Goal: Check status: Check status

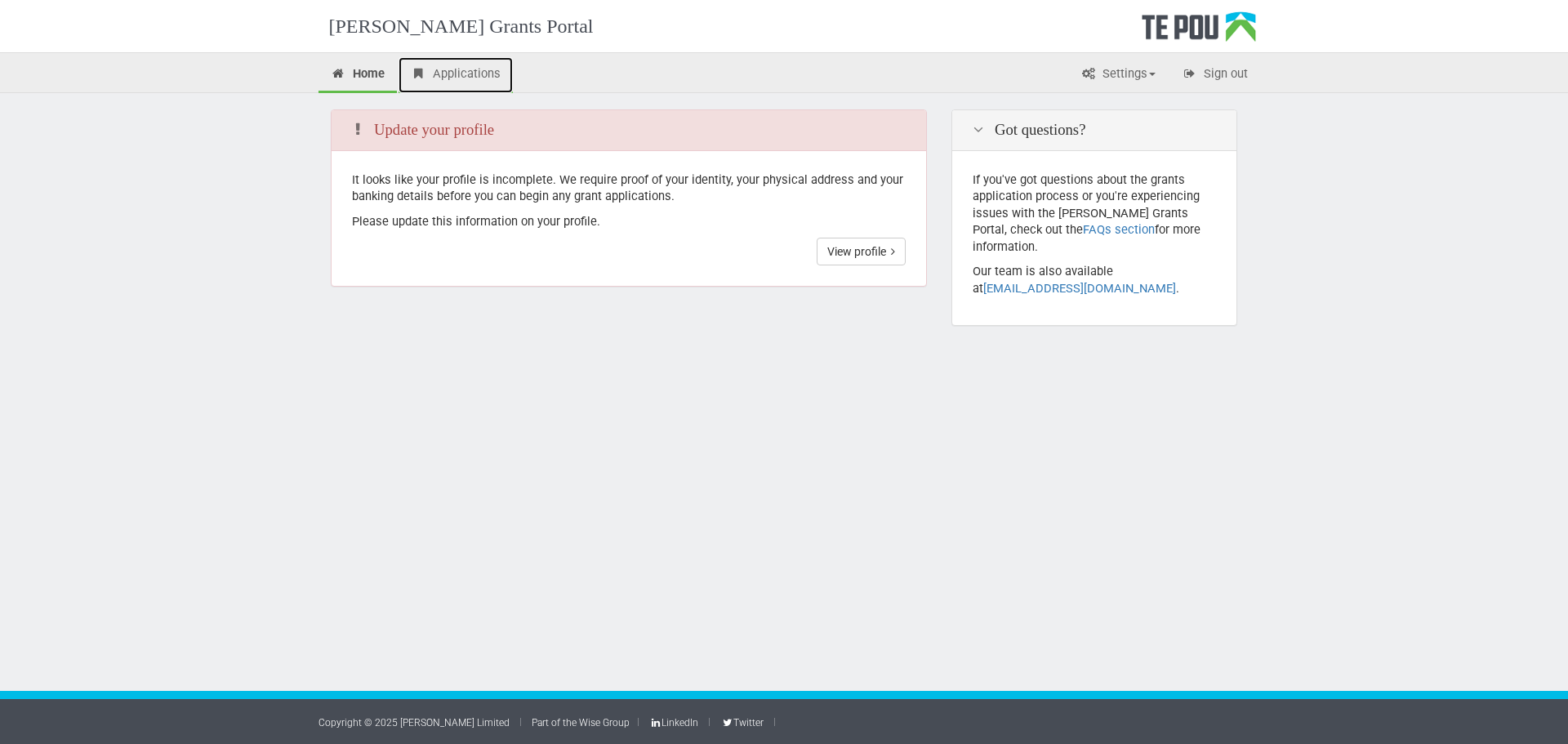
click at [489, 83] on link "Applications" at bounding box center [455, 75] width 114 height 36
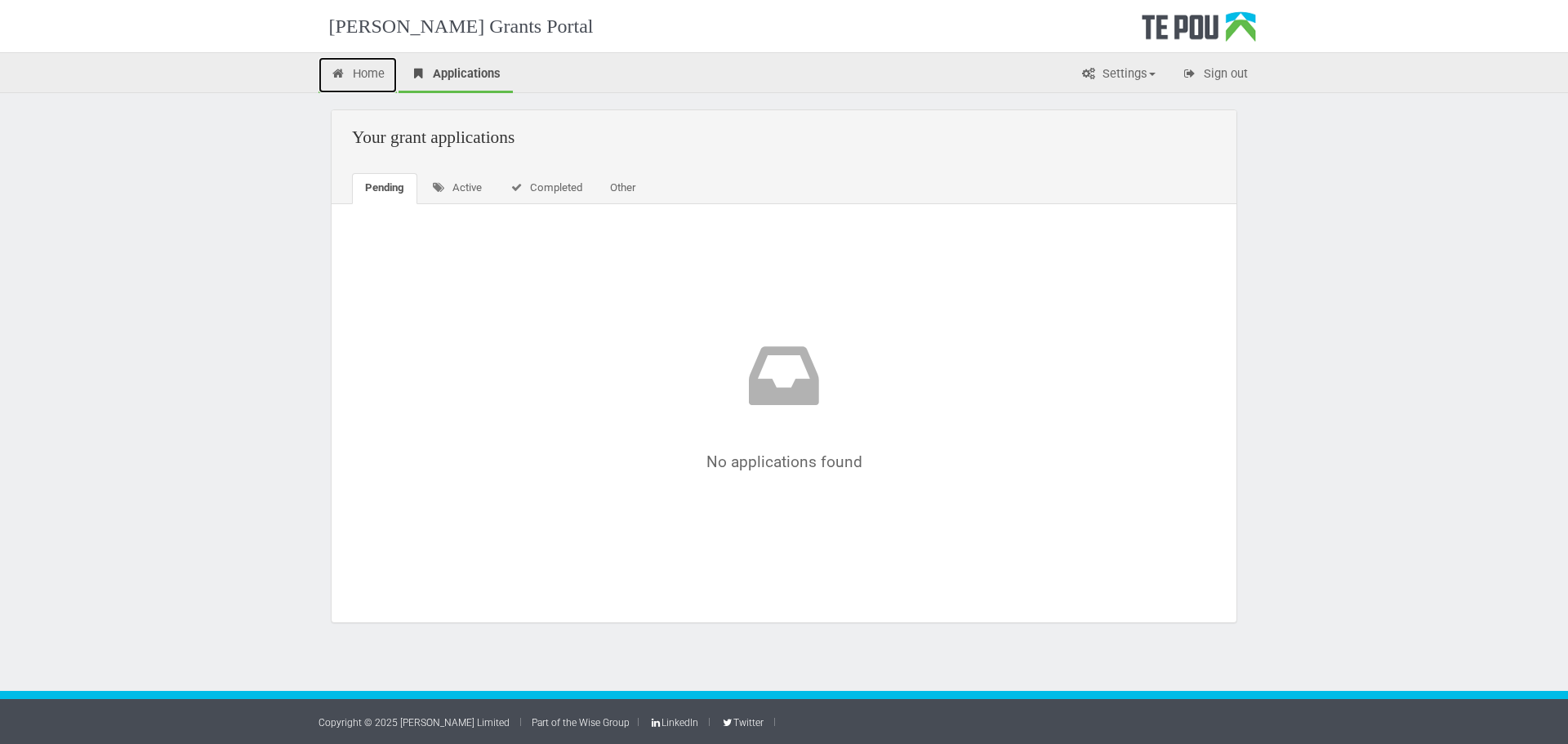
click at [374, 80] on link "Home" at bounding box center [357, 75] width 79 height 36
